Goal: Information Seeking & Learning: Compare options

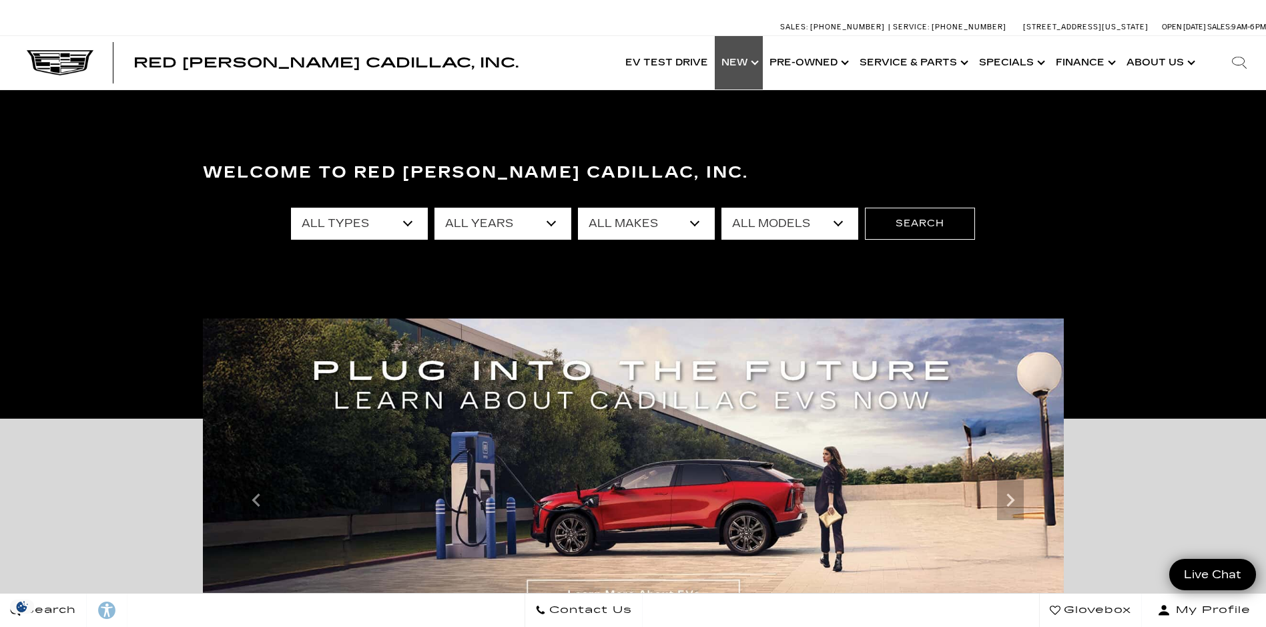
click at [739, 59] on link "Show New" at bounding box center [739, 62] width 48 height 53
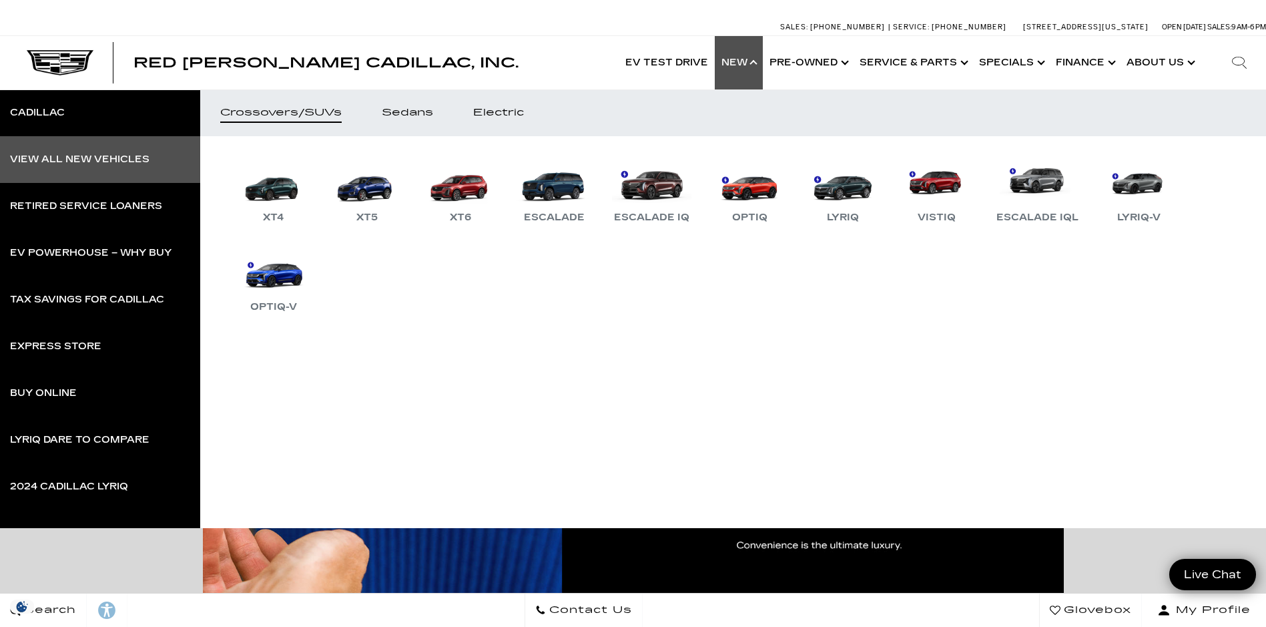
click at [59, 156] on div "View All New Vehicles" at bounding box center [79, 159] width 139 height 9
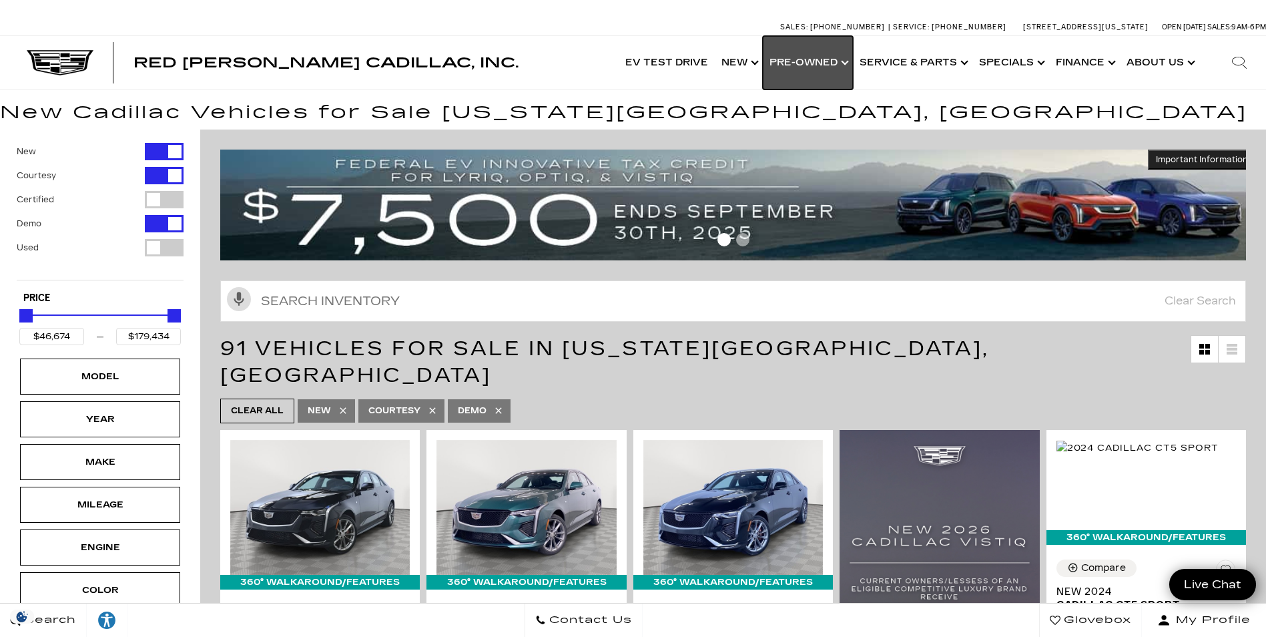
click at [812, 59] on link "Show Pre-Owned" at bounding box center [808, 62] width 90 height 53
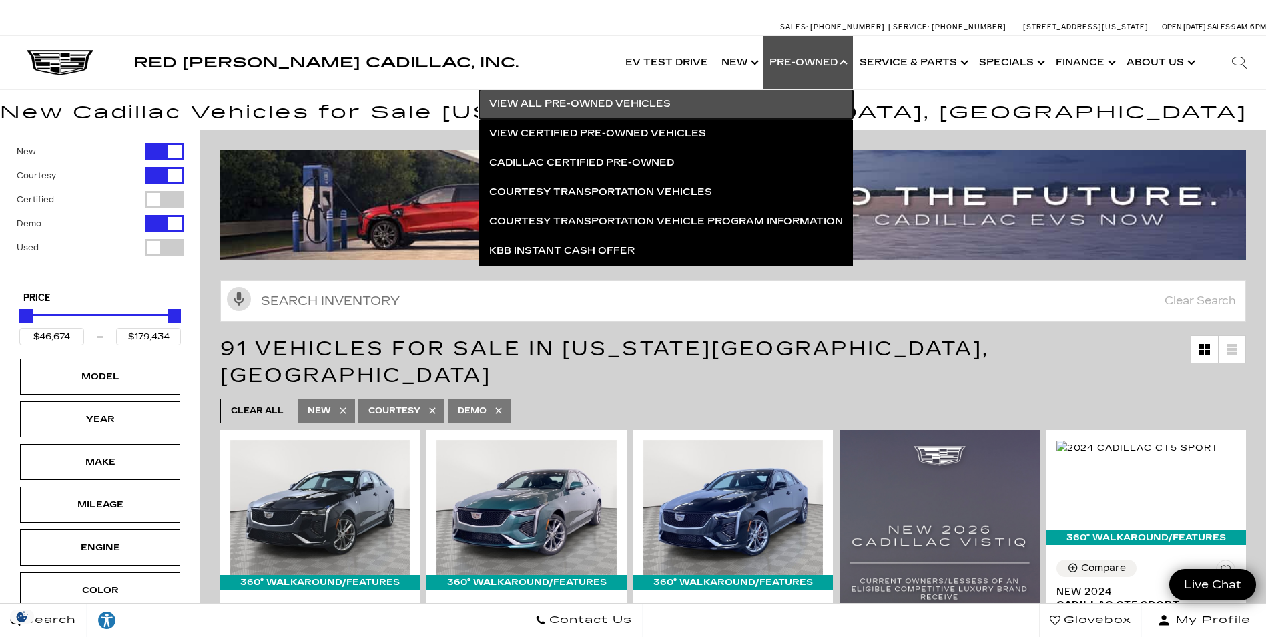
click at [555, 102] on link "View All Pre-Owned Vehicles" at bounding box center [666, 103] width 374 height 29
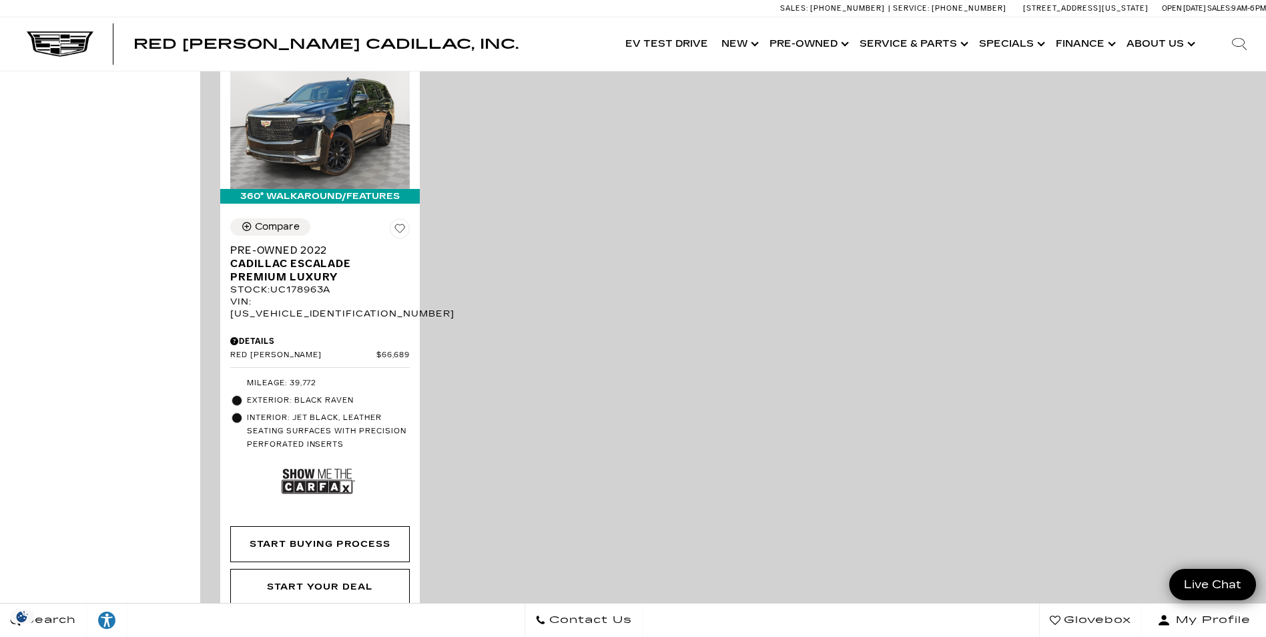
scroll to position [3204, 0]
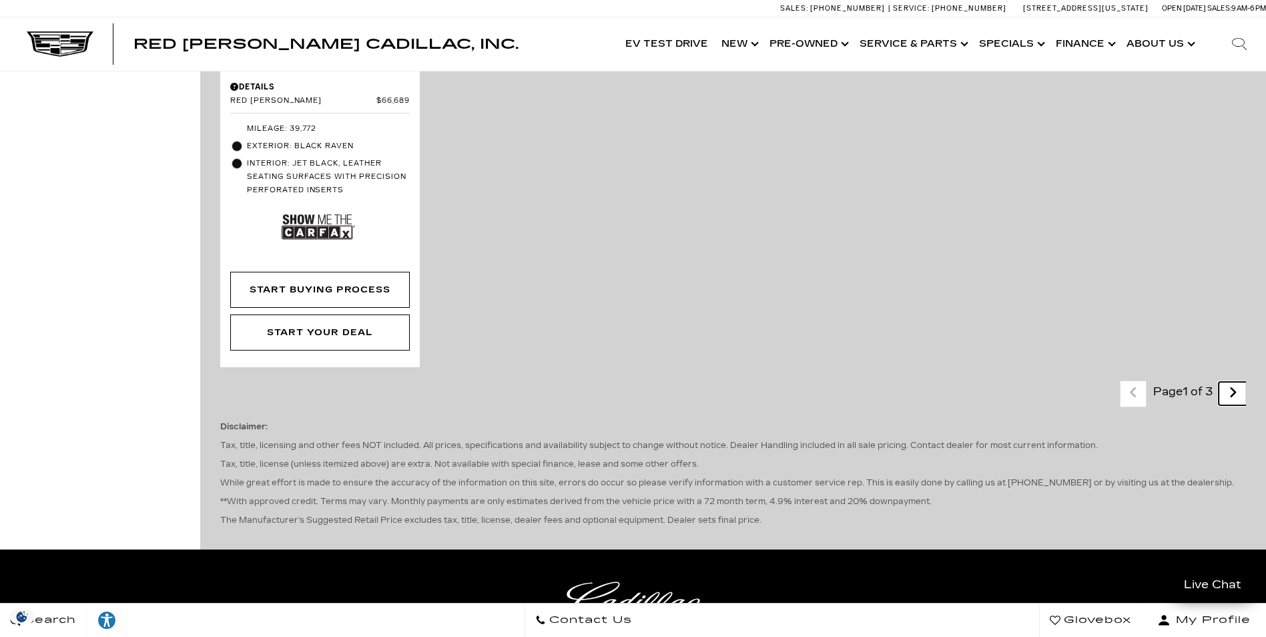
click at [1237, 382] on icon "next page" at bounding box center [1233, 392] width 9 height 21
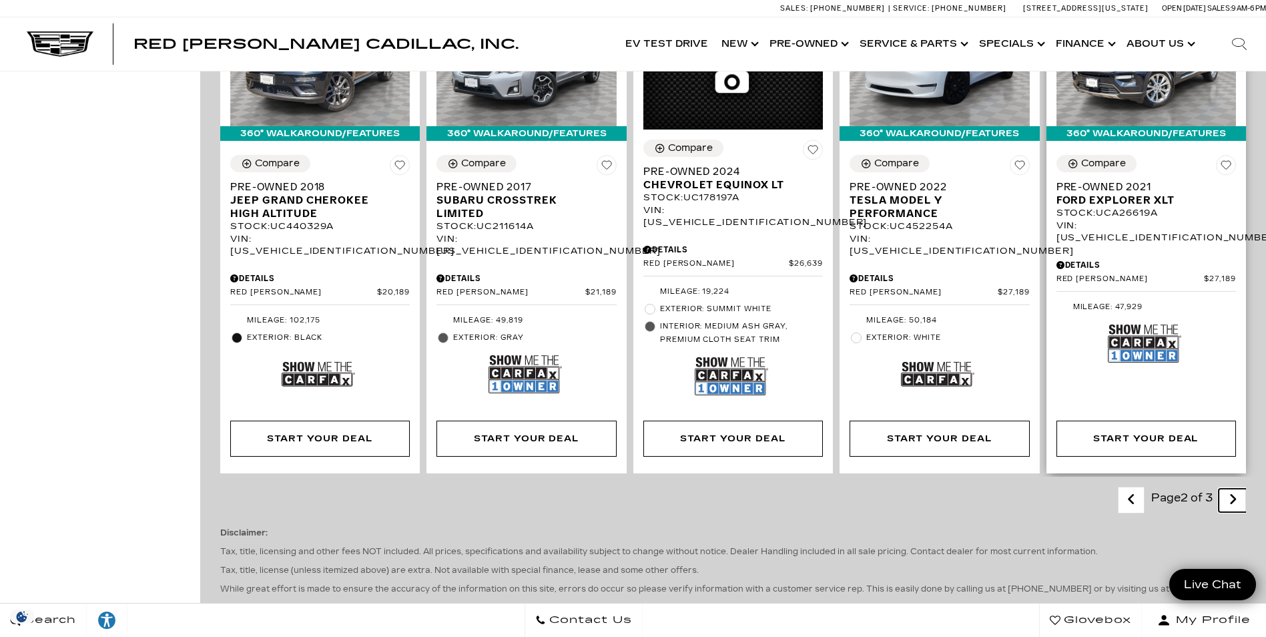
scroll to position [2336, 0]
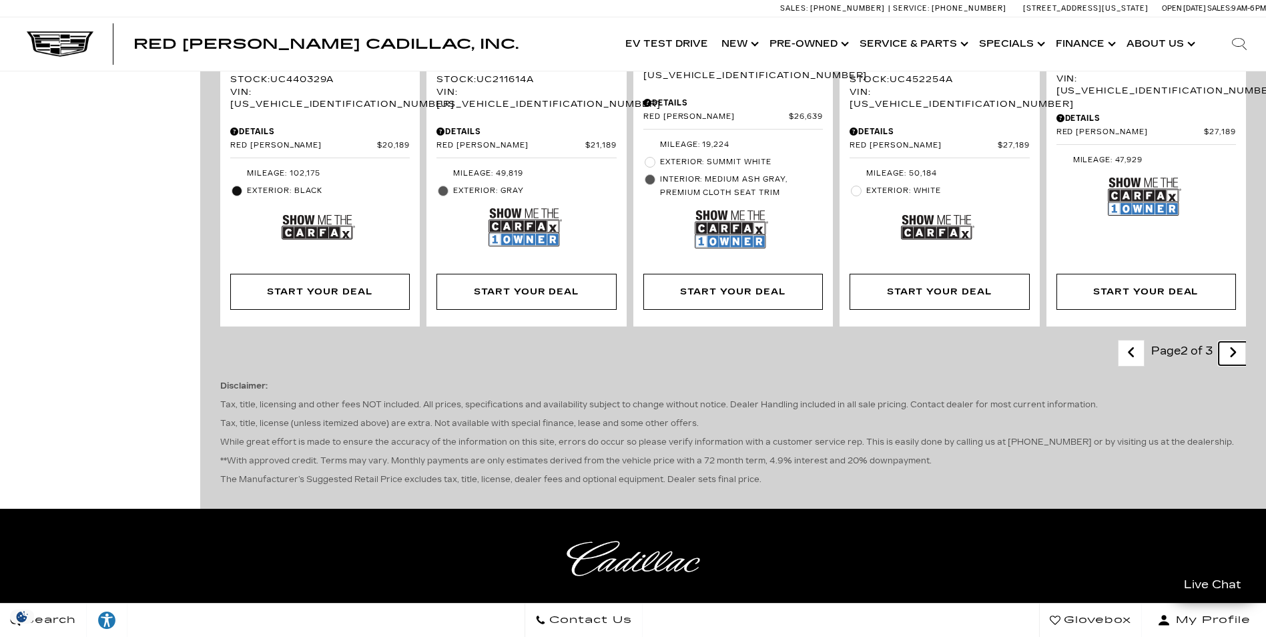
click at [1237, 342] on icon "next page" at bounding box center [1233, 352] width 9 height 21
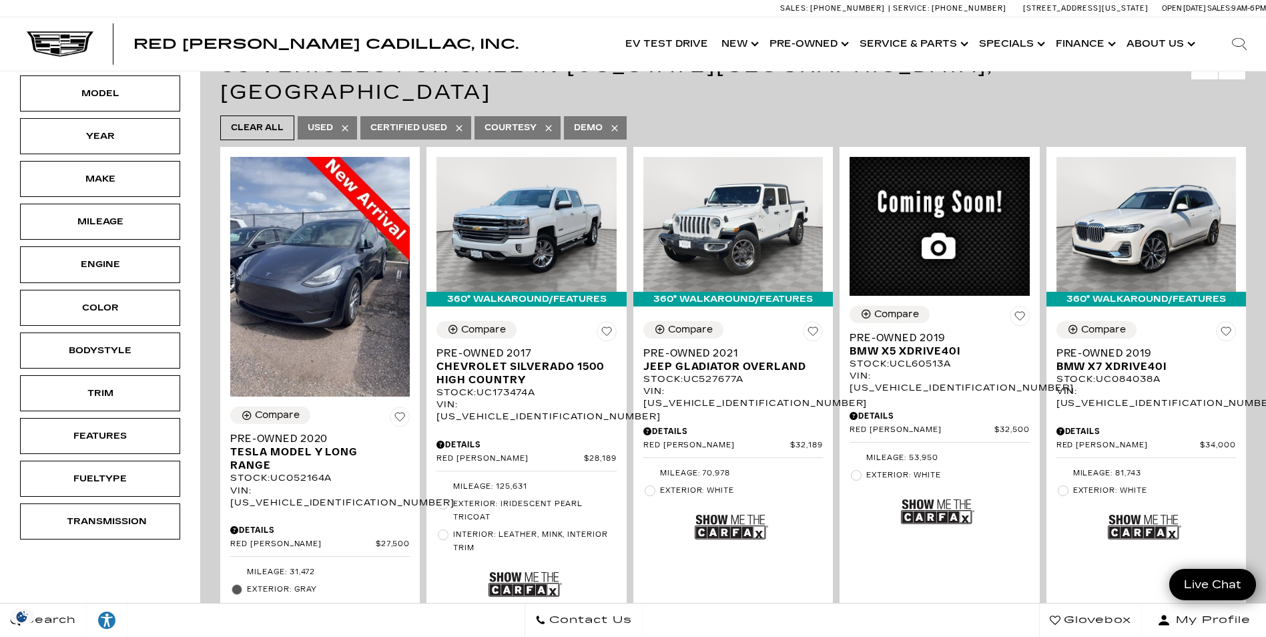
scroll to position [200, 0]
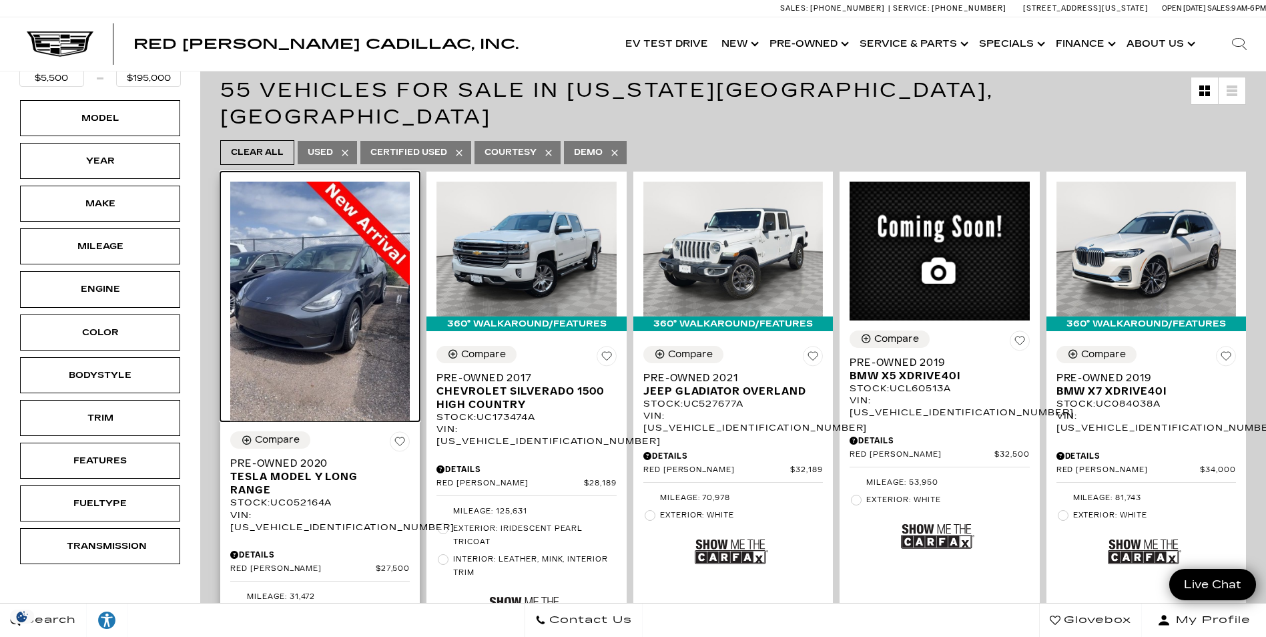
click at [326, 279] on img at bounding box center [320, 302] width 180 height 240
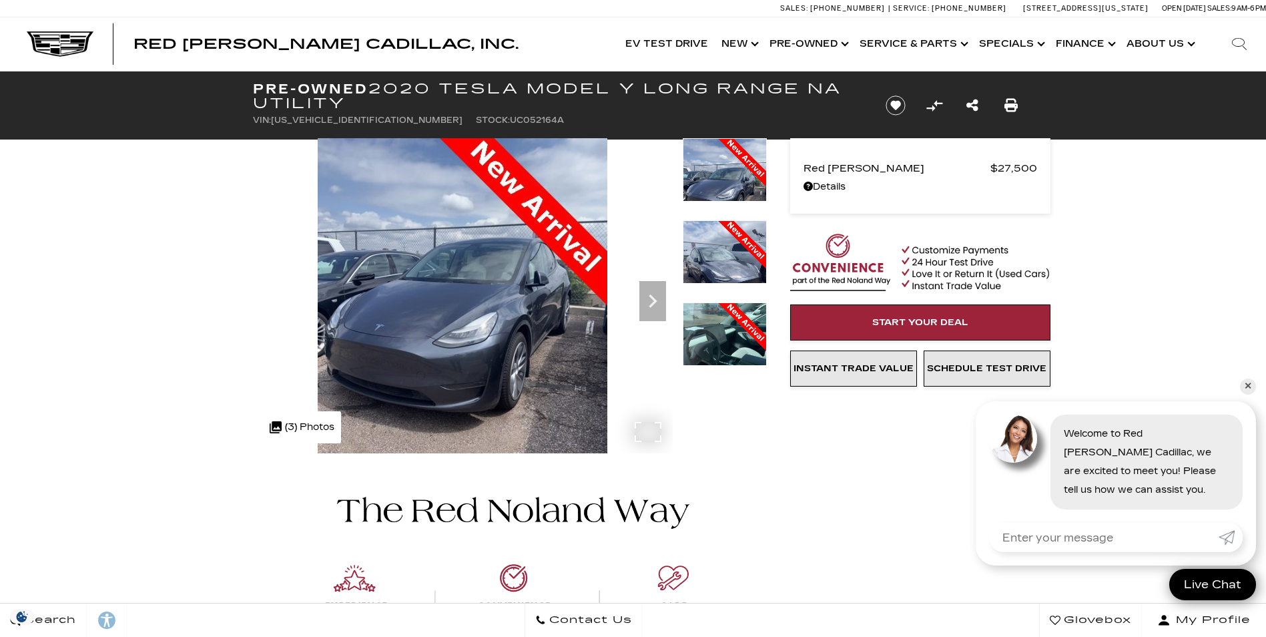
click at [469, 360] on img at bounding box center [463, 331] width 420 height 386
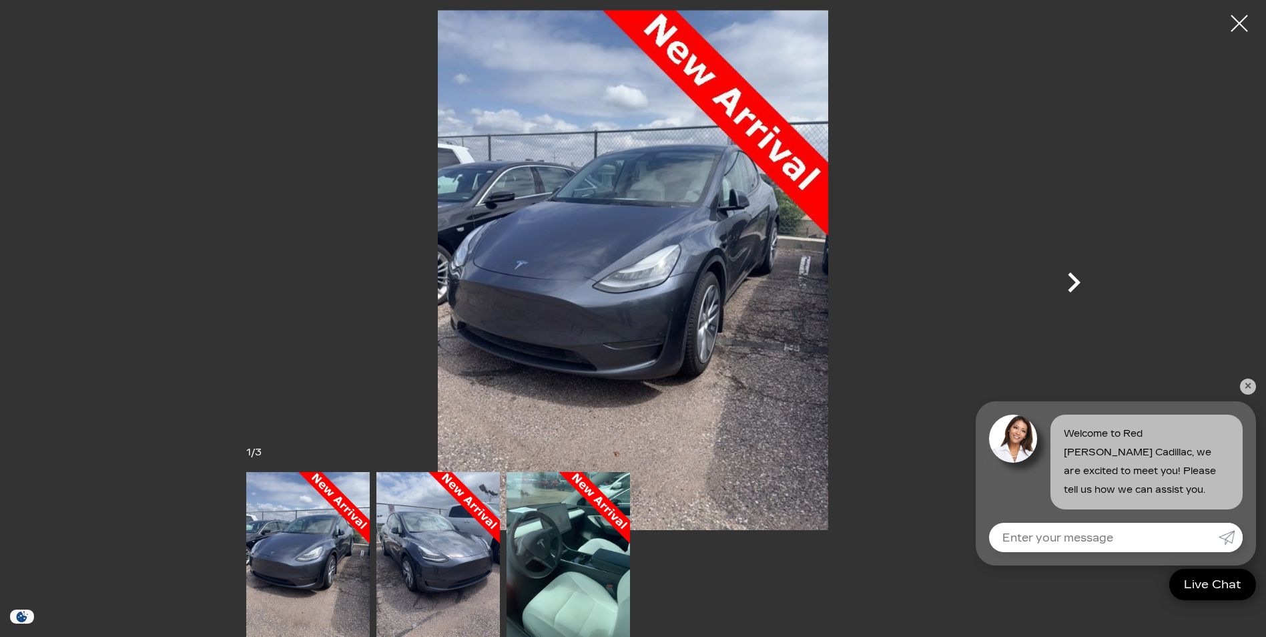
click at [1065, 275] on icon "Next" at bounding box center [1074, 282] width 40 height 40
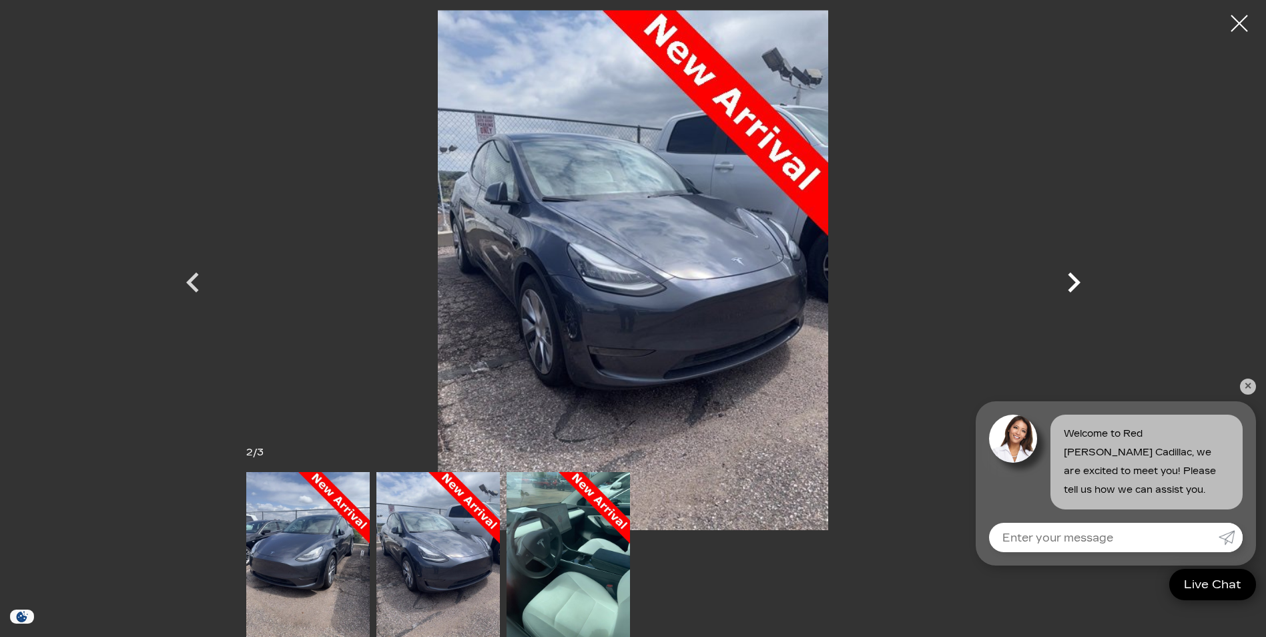
click at [1065, 275] on icon "Next" at bounding box center [1074, 282] width 40 height 40
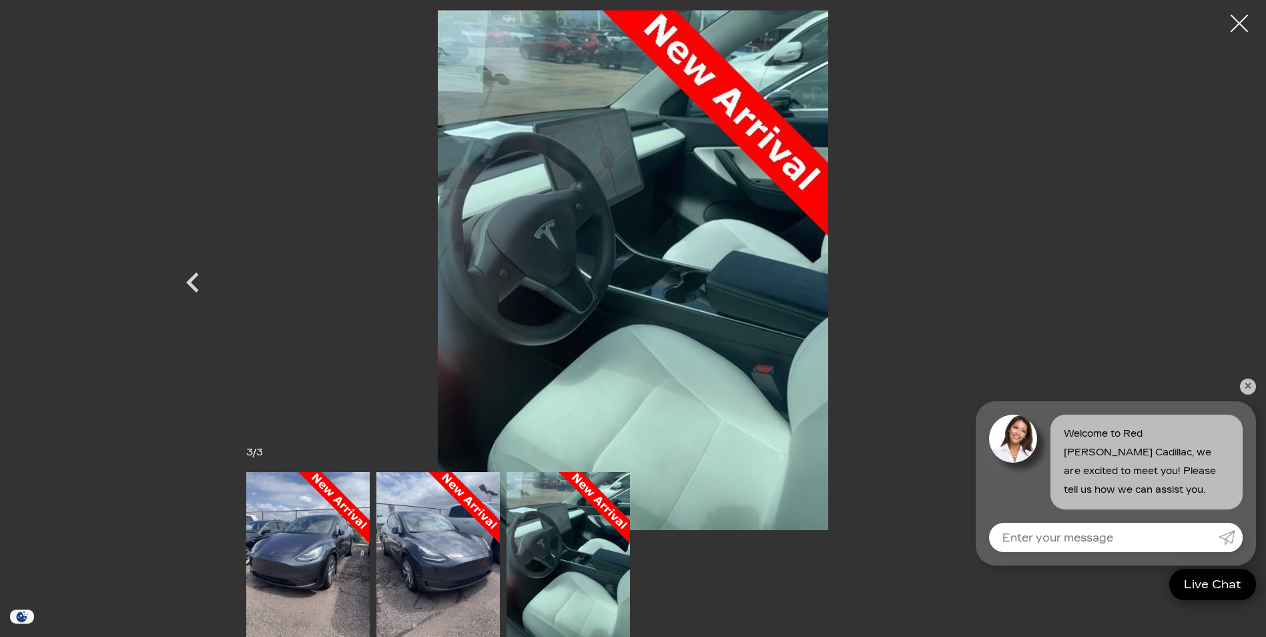
click at [1247, 19] on div at bounding box center [1239, 23] width 35 height 35
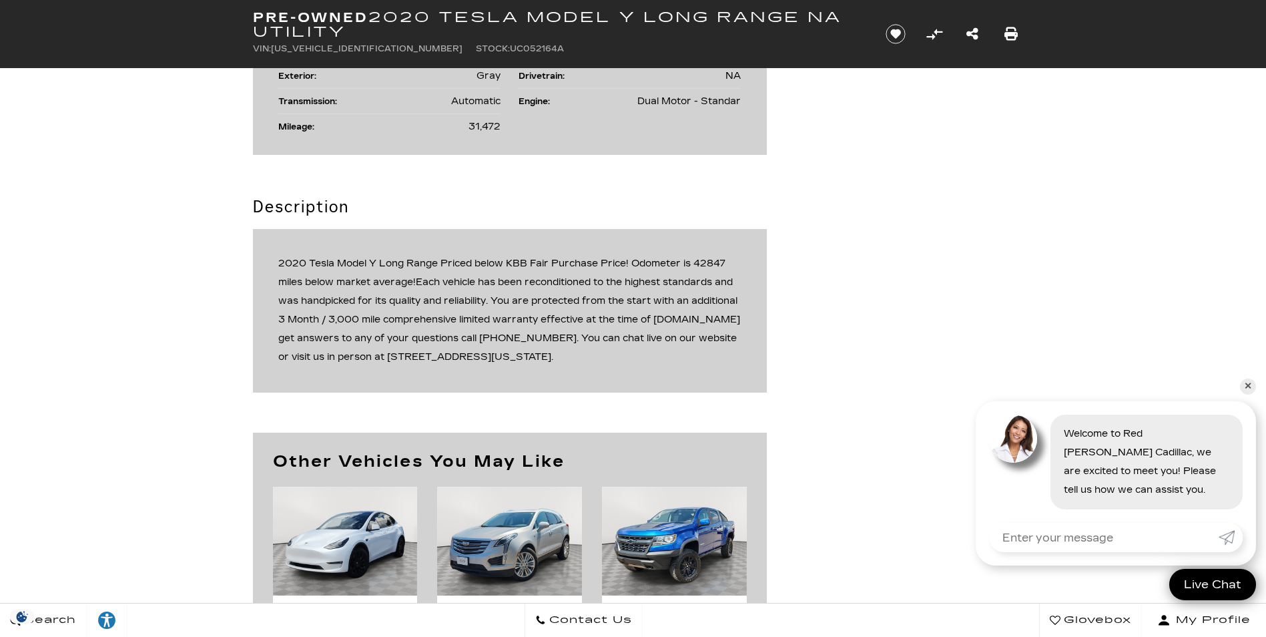
scroll to position [467, 0]
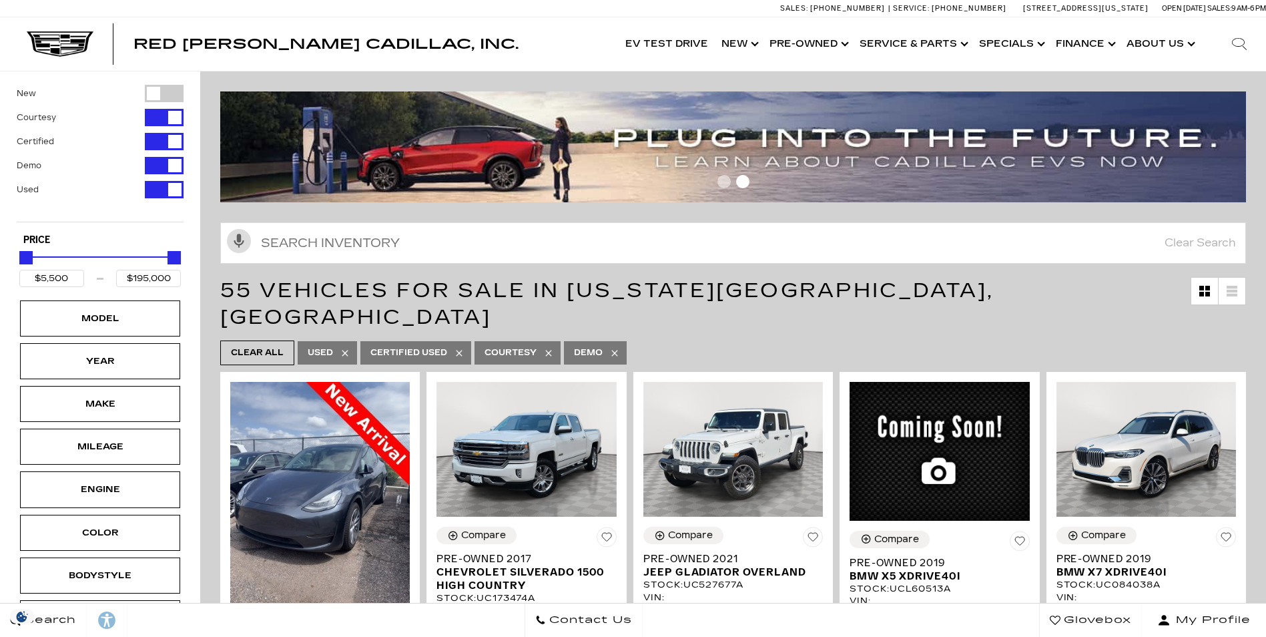
scroll to position [1735, 0]
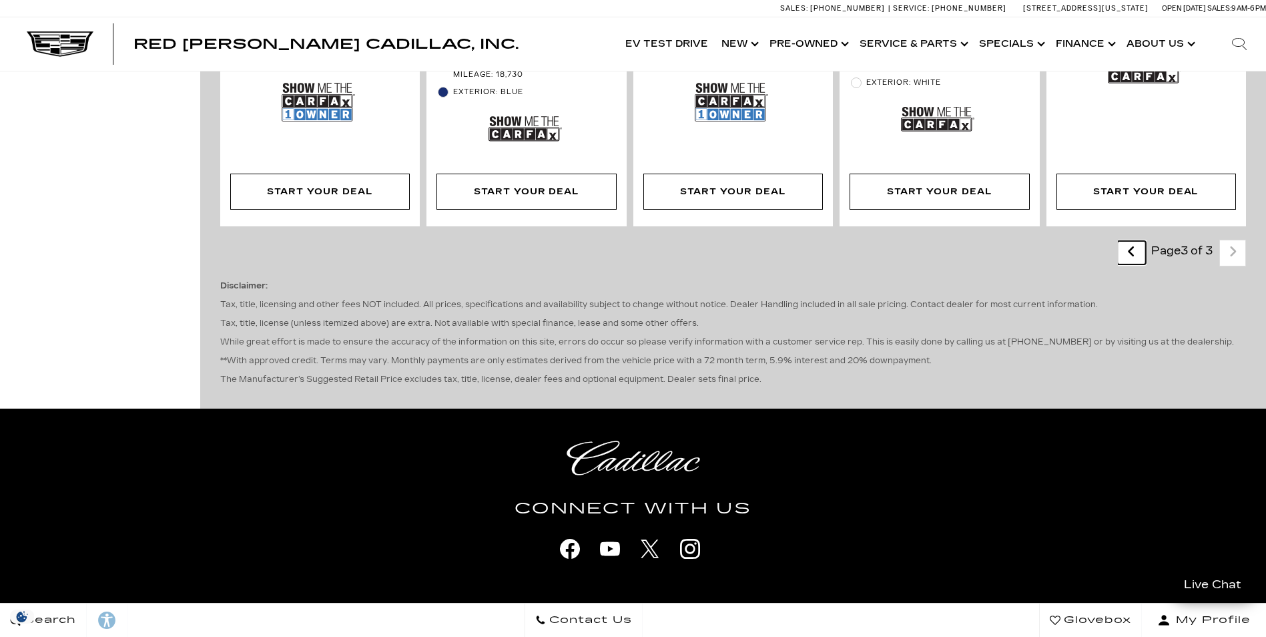
click at [1133, 241] on link "Last" at bounding box center [1131, 252] width 29 height 23
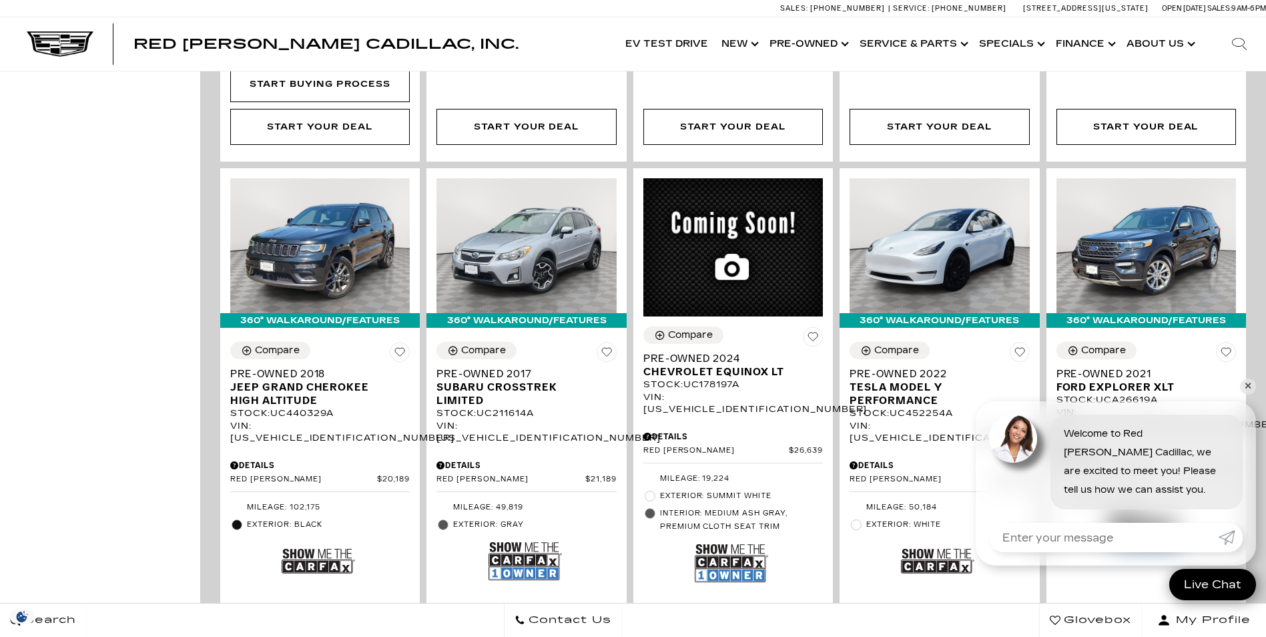
scroll to position [2069, 0]
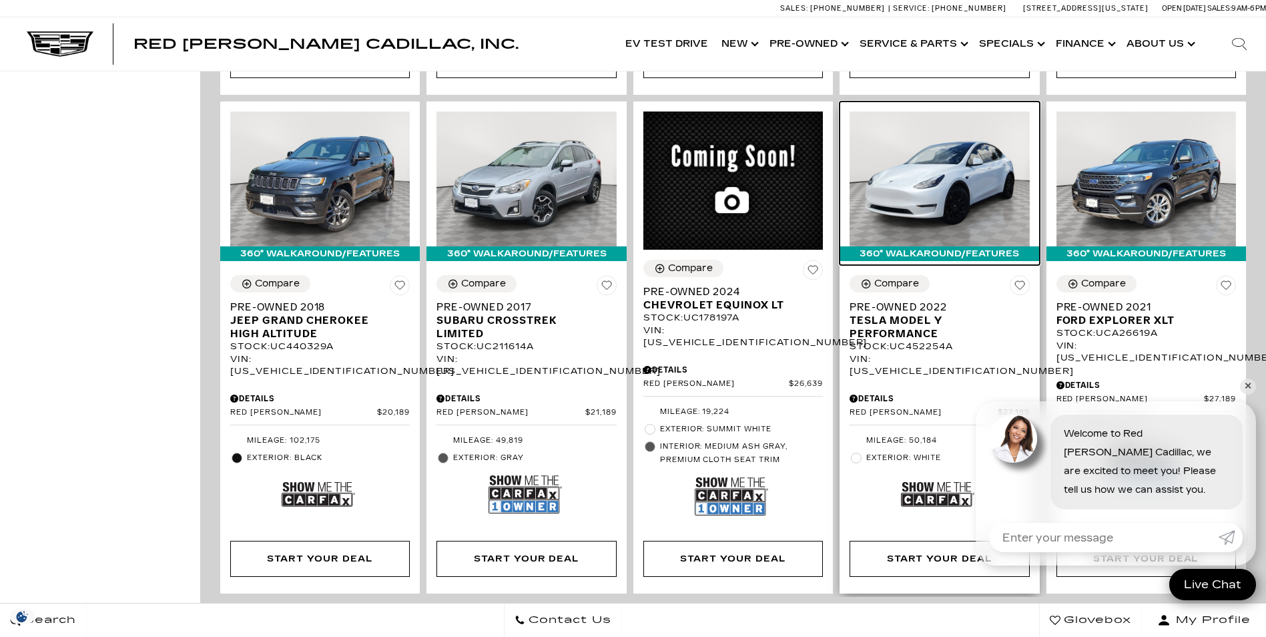
click at [966, 136] on img at bounding box center [940, 178] width 180 height 135
